Goal: Task Accomplishment & Management: Complete application form

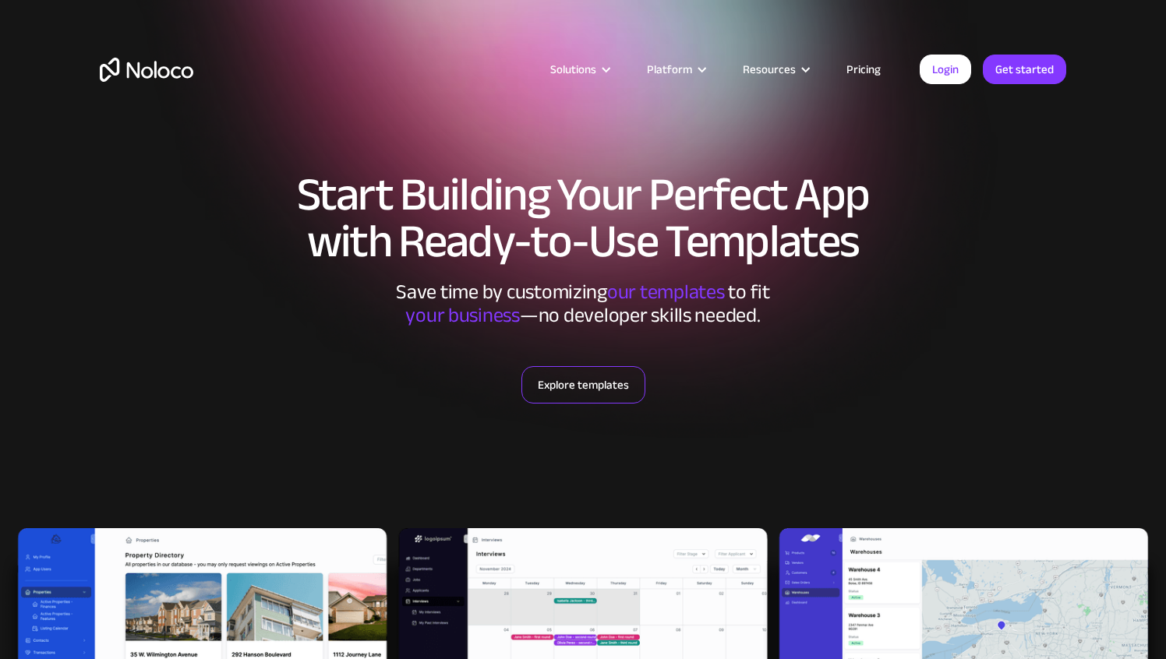
click at [620, 387] on link "Explore templates" at bounding box center [583, 384] width 124 height 37
click at [948, 71] on link "Login" at bounding box center [945, 70] width 51 height 30
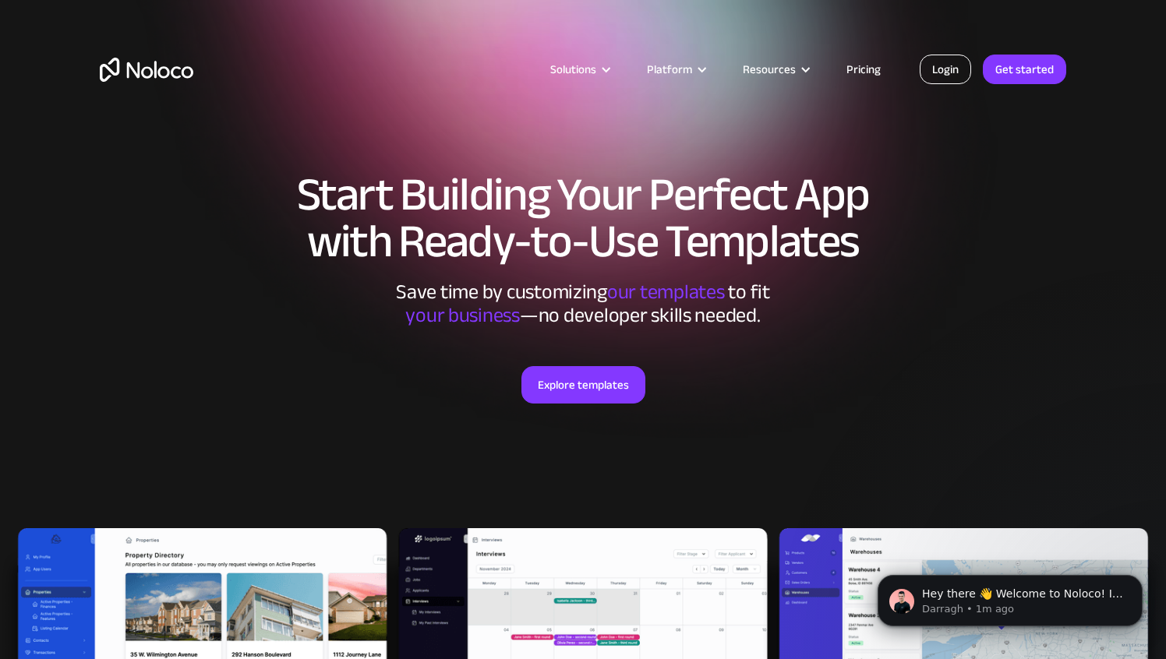
click at [944, 74] on link "Login" at bounding box center [945, 70] width 51 height 30
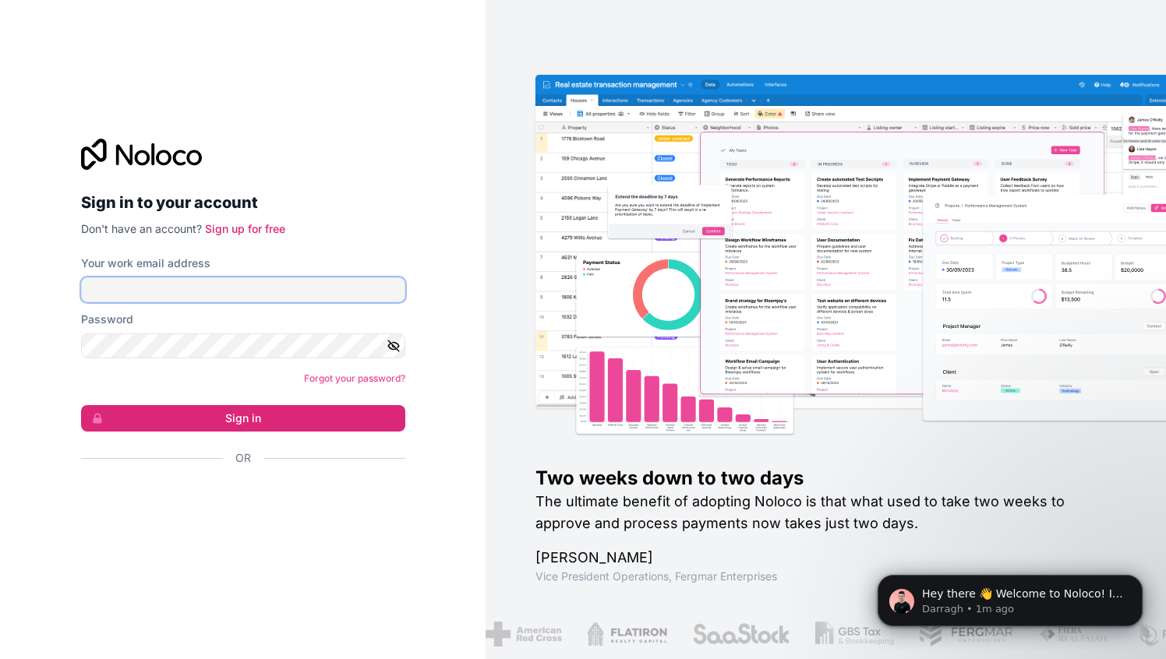
click at [226, 282] on input "Your work email address" at bounding box center [243, 289] width 324 height 25
type input "[EMAIL_ADDRESS][DOMAIN_NAME]"
drag, startPoint x: 215, startPoint y: 291, endPoint x: 72, endPoint y: 291, distance: 142.6
click at [72, 290] on div "Sign in to your account Don't have an account? Sign up for free Your work email…" at bounding box center [243, 330] width 349 height 432
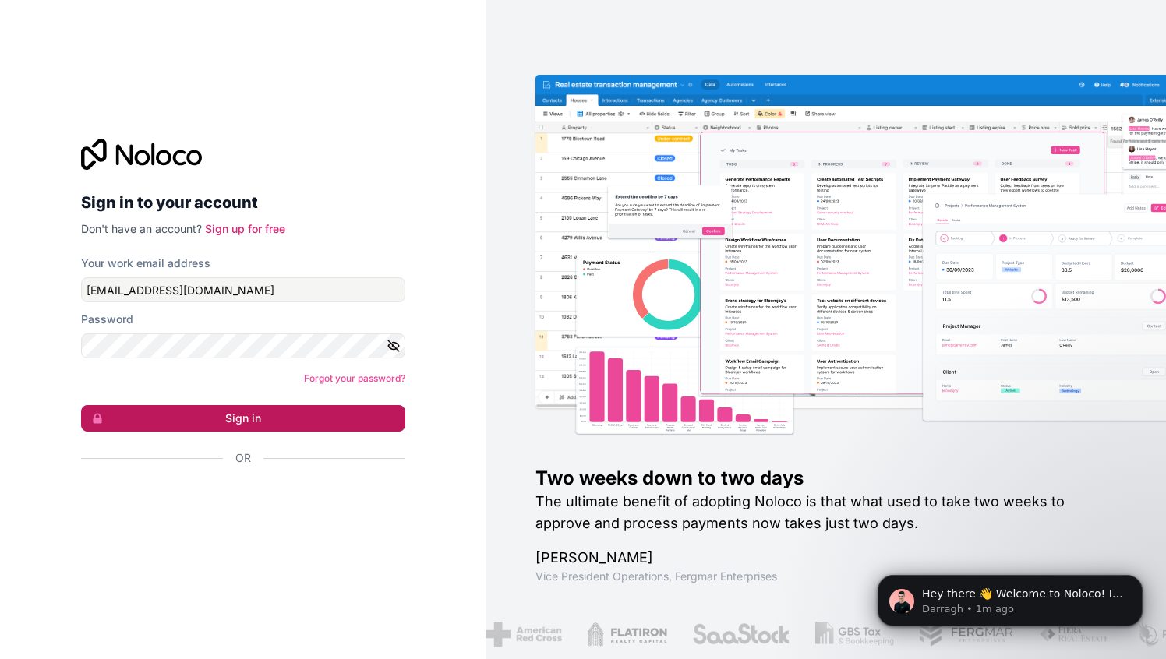
click at [201, 418] on button "Sign in" at bounding box center [243, 418] width 324 height 26
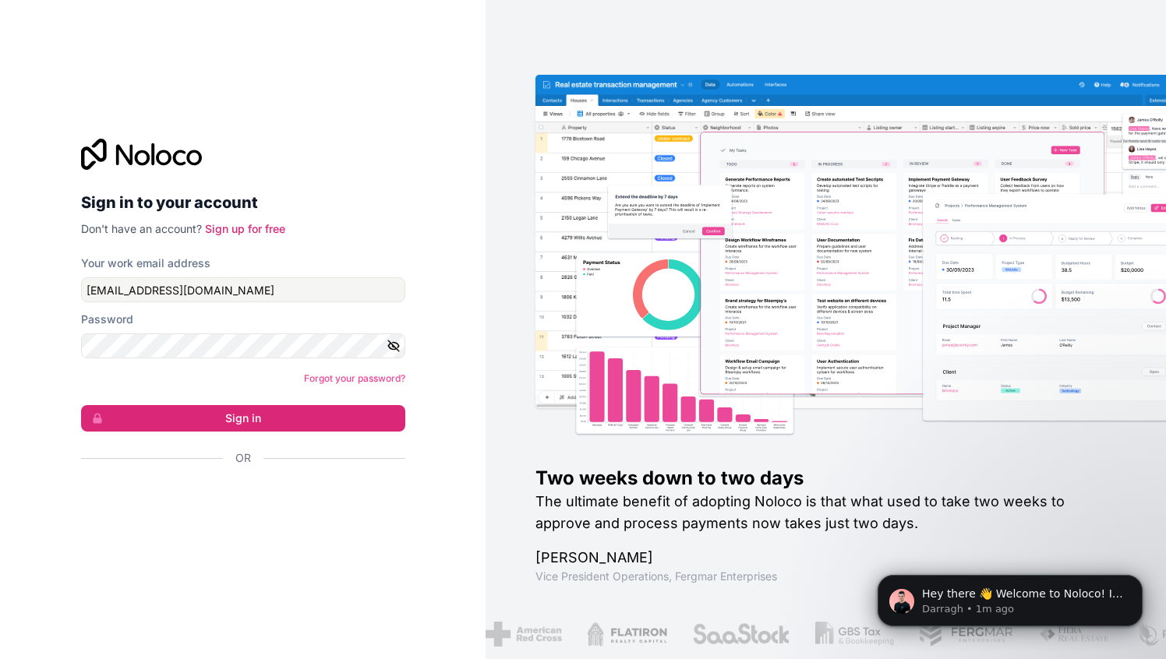
click at [472, 276] on div "Sign in to your account Don't have an account? Sign up for free Your work email…" at bounding box center [242, 329] width 485 height 659
click at [257, 228] on link "Sign up for free" at bounding box center [245, 228] width 80 height 13
click at [263, 287] on input "Your work email address" at bounding box center [243, 289] width 324 height 25
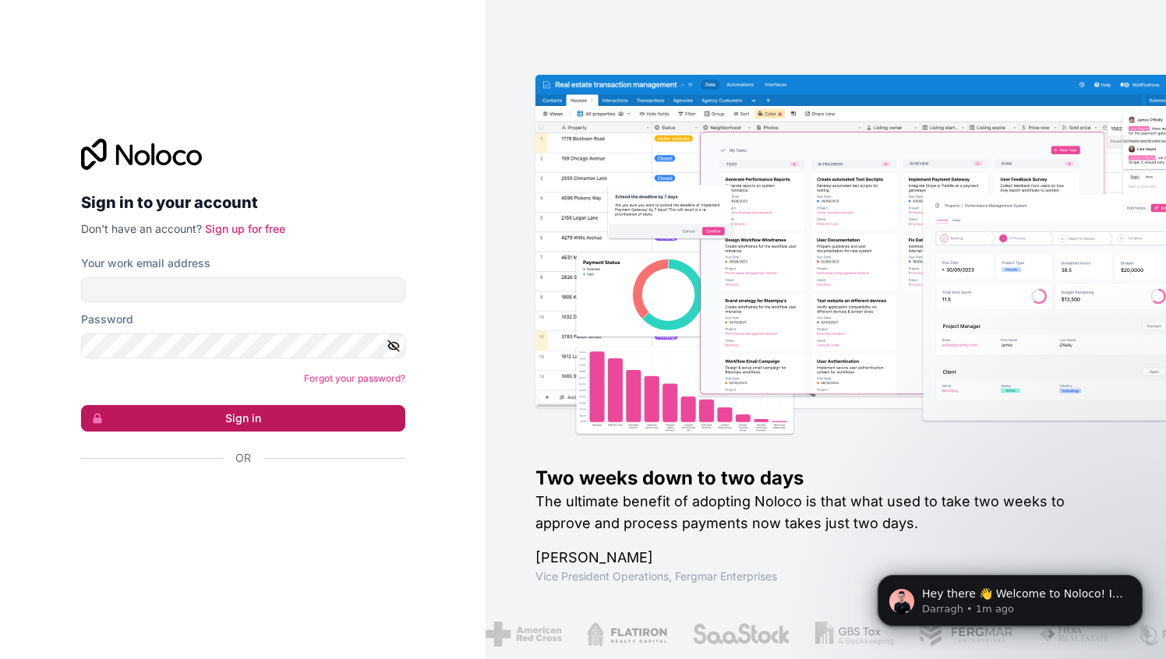
click at [257, 422] on button "Sign in" at bounding box center [243, 418] width 324 height 26
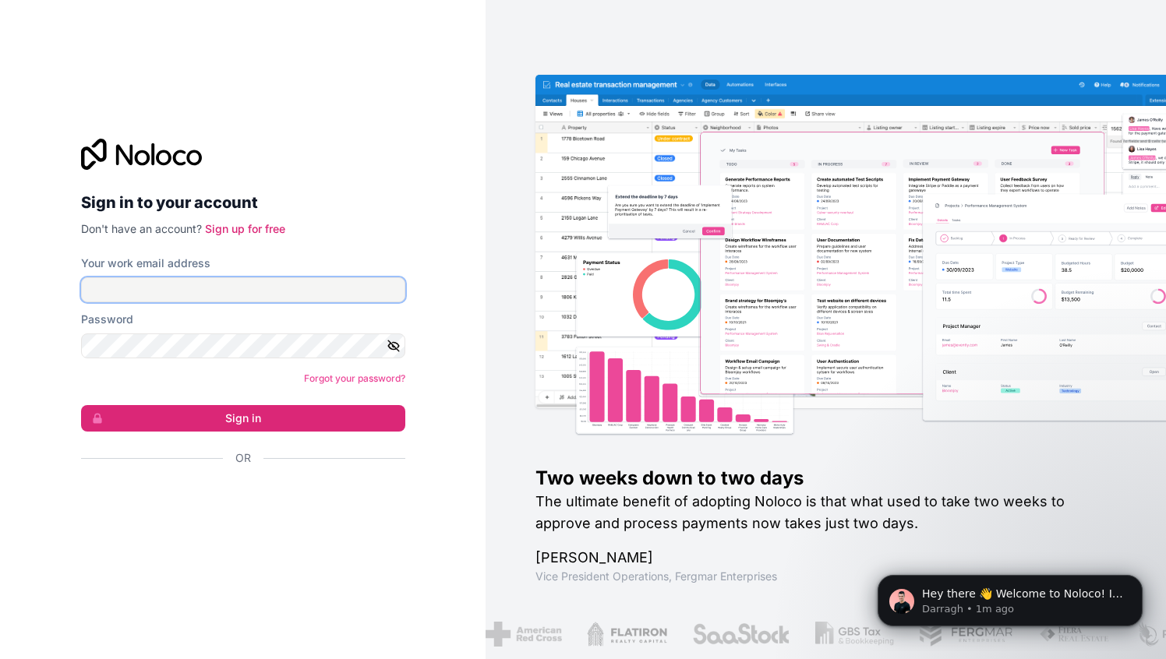
click at [264, 291] on input "Your work email address" at bounding box center [243, 289] width 324 height 25
type input "nnnvs.mail@gmail.com"
